Goal: Task Accomplishment & Management: Manage account settings

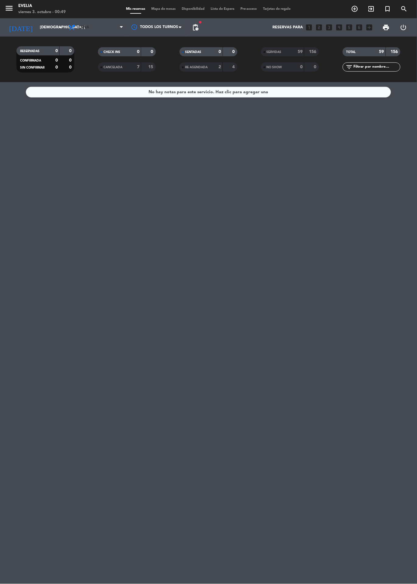
click at [102, 32] on span "Cena" at bounding box center [95, 27] width 61 height 13
click at [48, 30] on input "[DEMOGRAPHIC_DATA] [DATE]" at bounding box center [62, 27] width 51 height 10
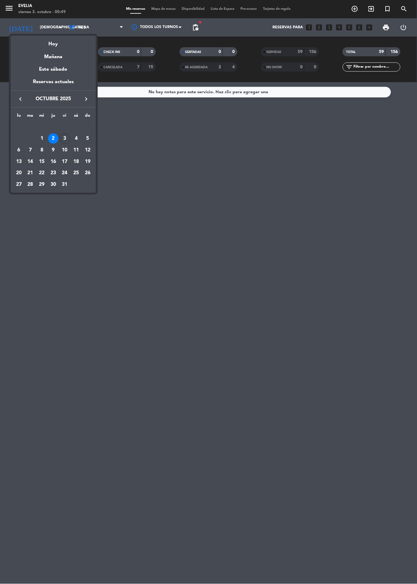
click at [65, 138] on div "3" at bounding box center [65, 138] width 10 height 10
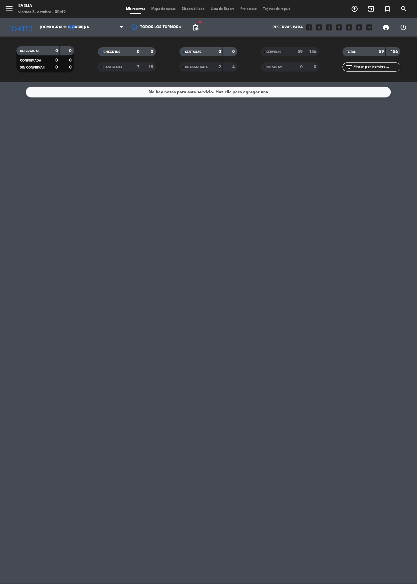
type input "vie. [DATE]"
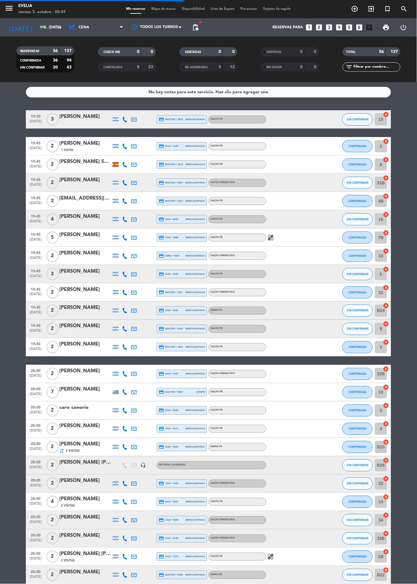
click at [157, 9] on span "Mapa de mesas" at bounding box center [164, 8] width 30 height 3
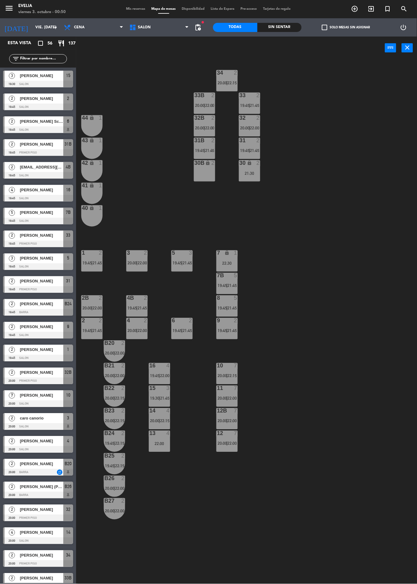
click at [142, 270] on div "3 2 20:00 | 22:00" at bounding box center [136, 260] width 21 height 21
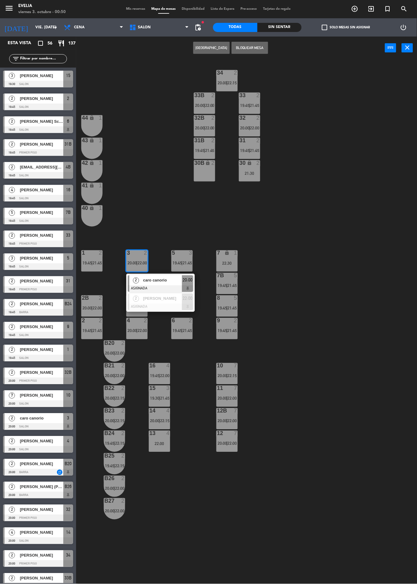
click at [326, 232] on div "34 2 20:00 | 22:15 33B 2 20:00 | 22:00 33 2 19:45 | 21:45 44 lock 1 32B 2 20:00…" at bounding box center [248, 321] width 337 height 525
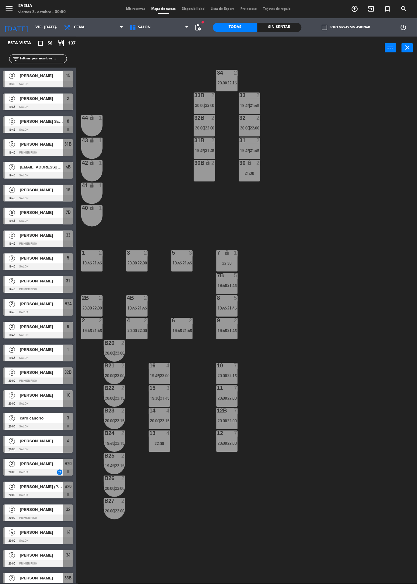
click at [133, 260] on div "3 2 20:00 | 22:00" at bounding box center [136, 260] width 21 height 21
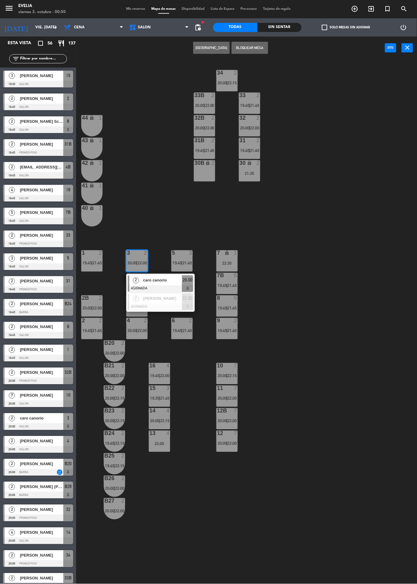
click at [287, 267] on div "34 2 20:00 | 22:15 33B 2 20:00 | 22:00 33 2 19:45 | 21:45 44 lock 1 32B 2 20:00…" at bounding box center [248, 321] width 337 height 525
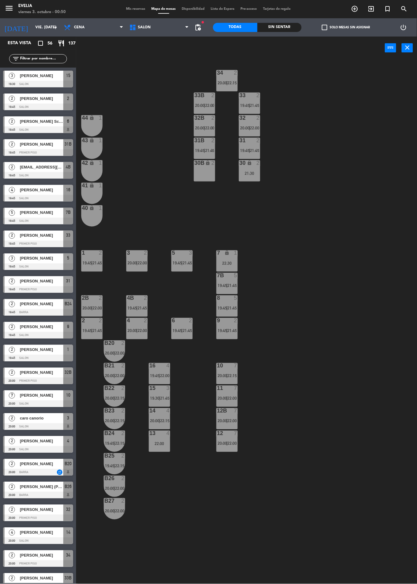
click at [131, 9] on span "Mis reservas" at bounding box center [135, 8] width 25 height 3
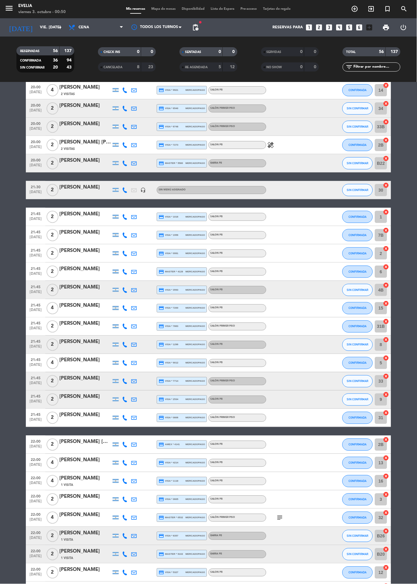
scroll to position [581, 0]
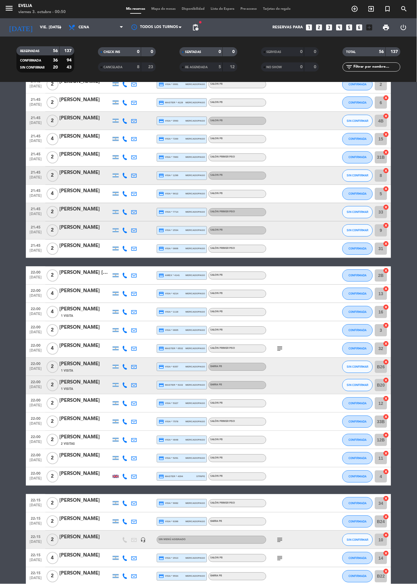
click at [281, 540] on icon "subject" at bounding box center [280, 539] width 7 height 7
click at [406, 402] on bookings-row "19:30 [DATE] 3 [PERSON_NAME] credit_card master * 0623 mercadopago SALON PB SIN…" at bounding box center [208, 70] width 417 height 1083
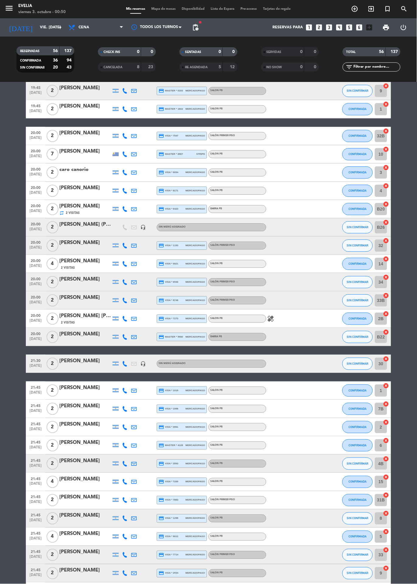
scroll to position [0, 0]
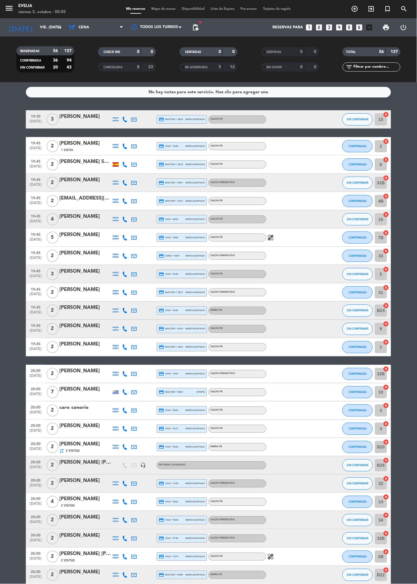
click at [166, 21] on div at bounding box center [156, 27] width 61 height 14
click at [167, 9] on span "Mapa de mesas" at bounding box center [164, 8] width 30 height 3
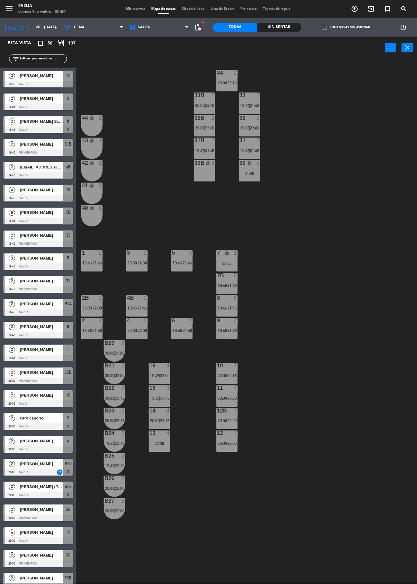
click at [226, 377] on span "20:00" at bounding box center [222, 375] width 9 height 5
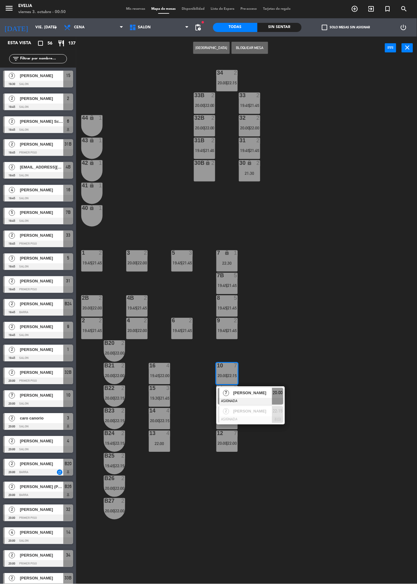
click at [255, 415] on div "[PERSON_NAME]" at bounding box center [253, 411] width 40 height 10
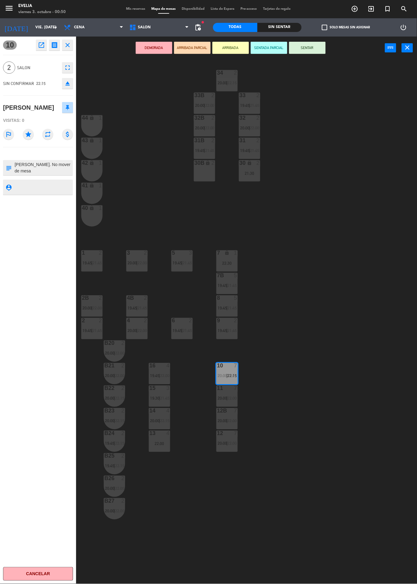
click at [133, 262] on span "20:00" at bounding box center [132, 263] width 9 height 5
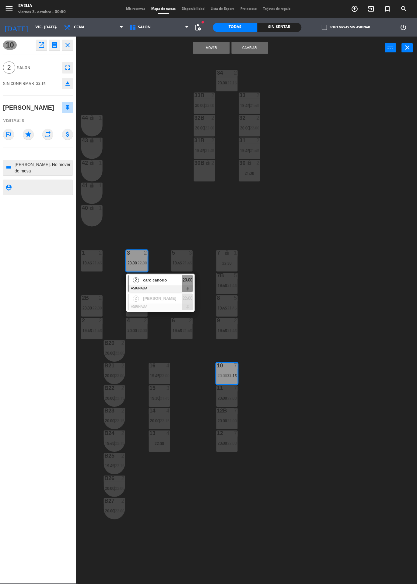
click at [155, 306] on div at bounding box center [160, 307] width 65 height 7
click at [255, 48] on button "Cambiar" at bounding box center [250, 48] width 37 height 12
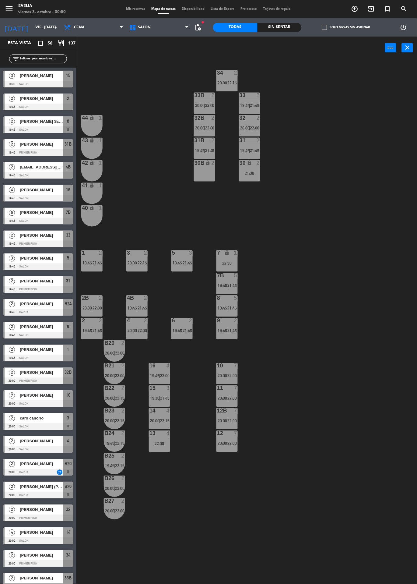
scroll to position [359, 0]
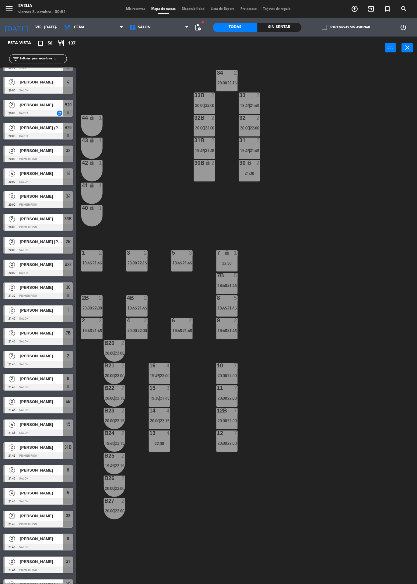
click at [135, 259] on div "3 2 20:00 | 22:15" at bounding box center [136, 260] width 21 height 21
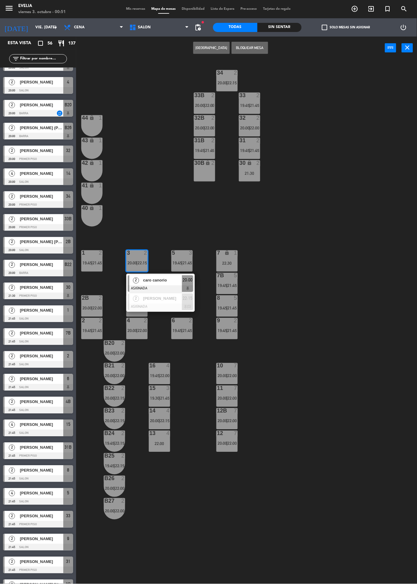
click at [326, 264] on div "34 2 20:00 | 22:15 33B 2 20:00 | 22:00 33 2 19:45 | 21:45 44 lock 1 32B 2 20:00…" at bounding box center [248, 350] width 337 height 583
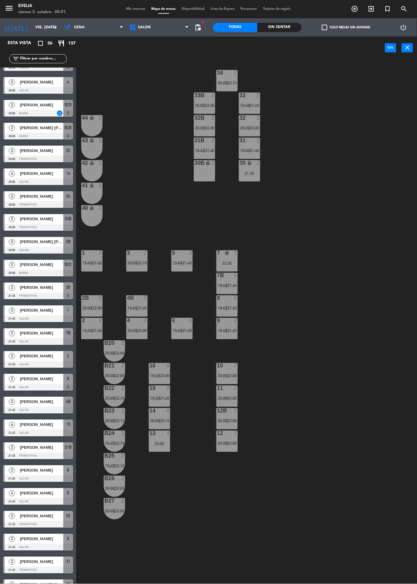
click at [251, 175] on div "21:30" at bounding box center [249, 173] width 21 height 4
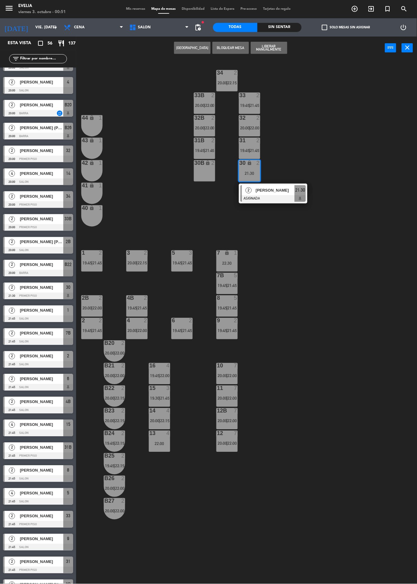
click at [297, 134] on div "34 2 20:00 | 22:15 33B 2 20:00 | 22:00 33 2 19:45 | 21:45 44 lock 1 32B 2 20:00…" at bounding box center [248, 350] width 337 height 583
